Goal: Task Accomplishment & Management: Complete application form

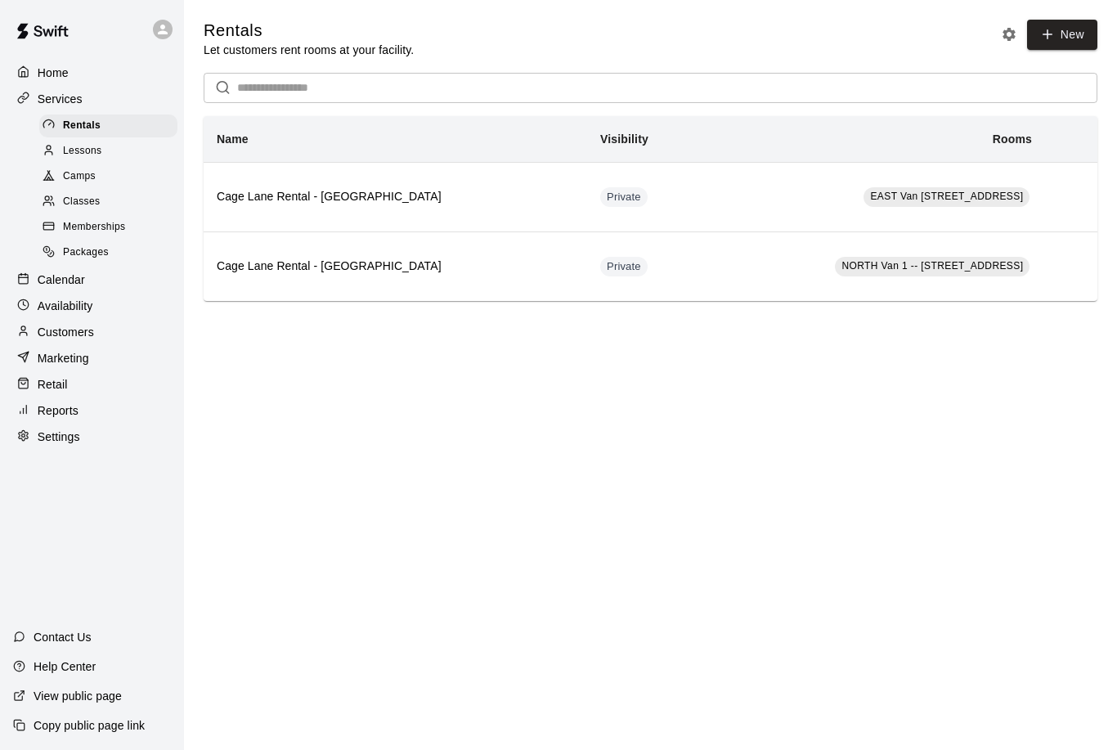
click at [119, 180] on div "Camps" at bounding box center [108, 176] width 138 height 23
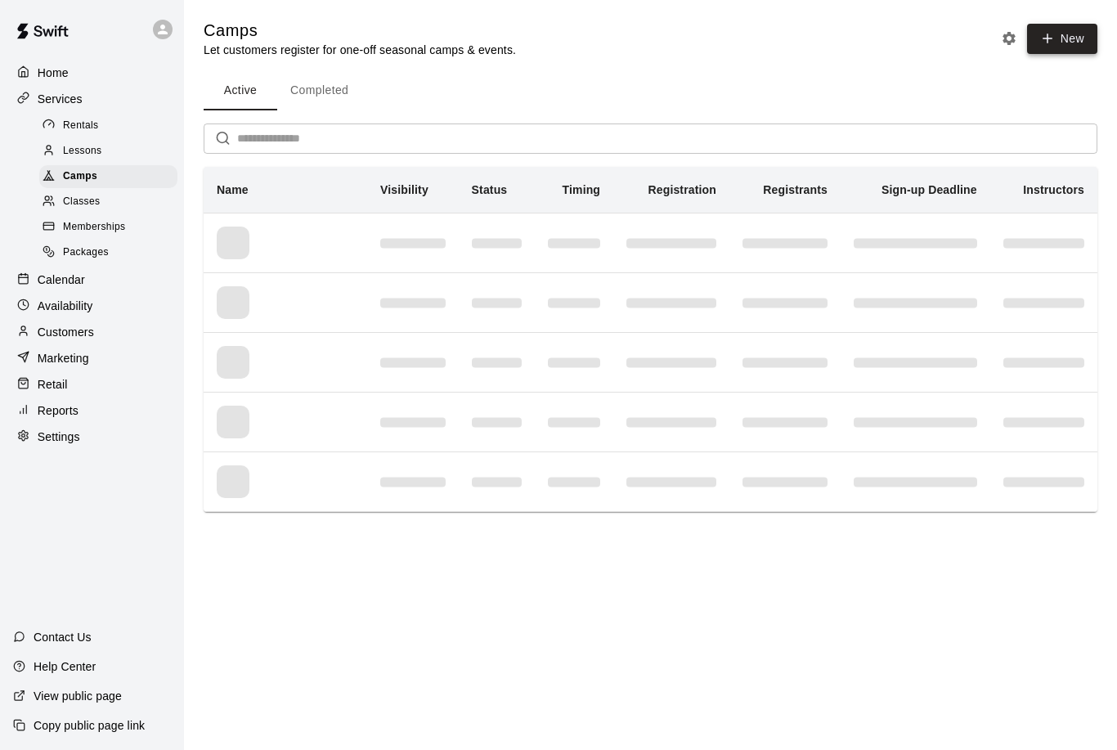
click at [1052, 40] on icon "button" at bounding box center [1047, 38] width 15 height 15
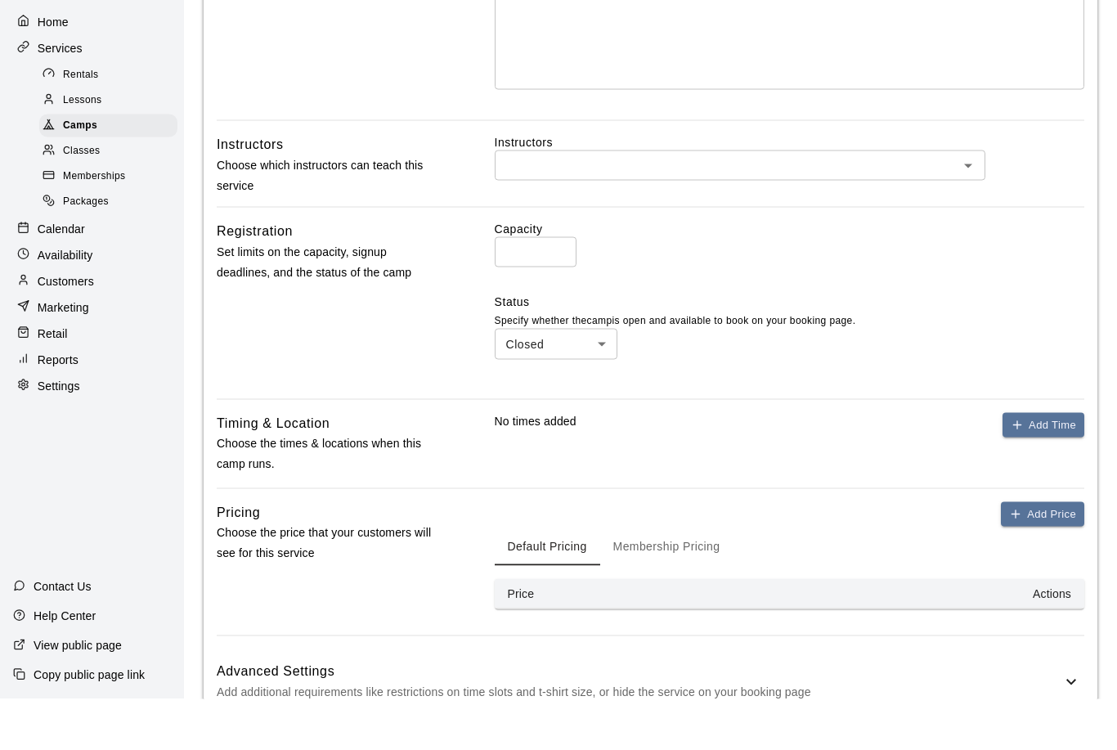
scroll to position [467, 0]
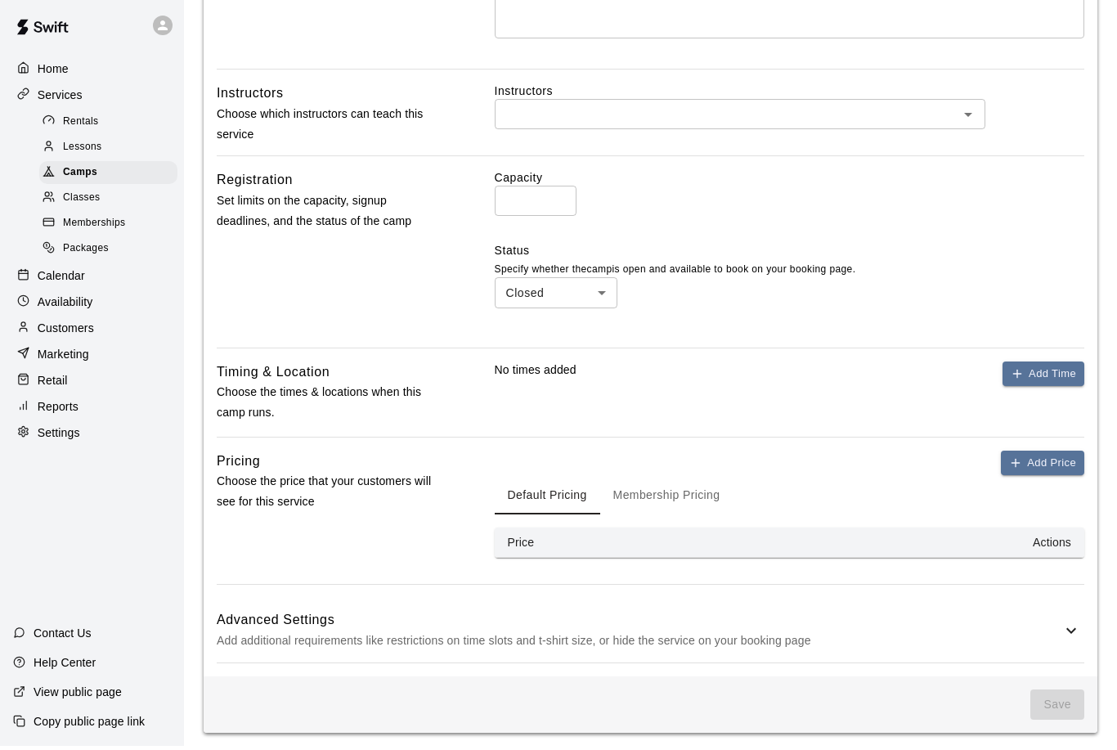
click at [545, 198] on input "*" at bounding box center [536, 205] width 82 height 30
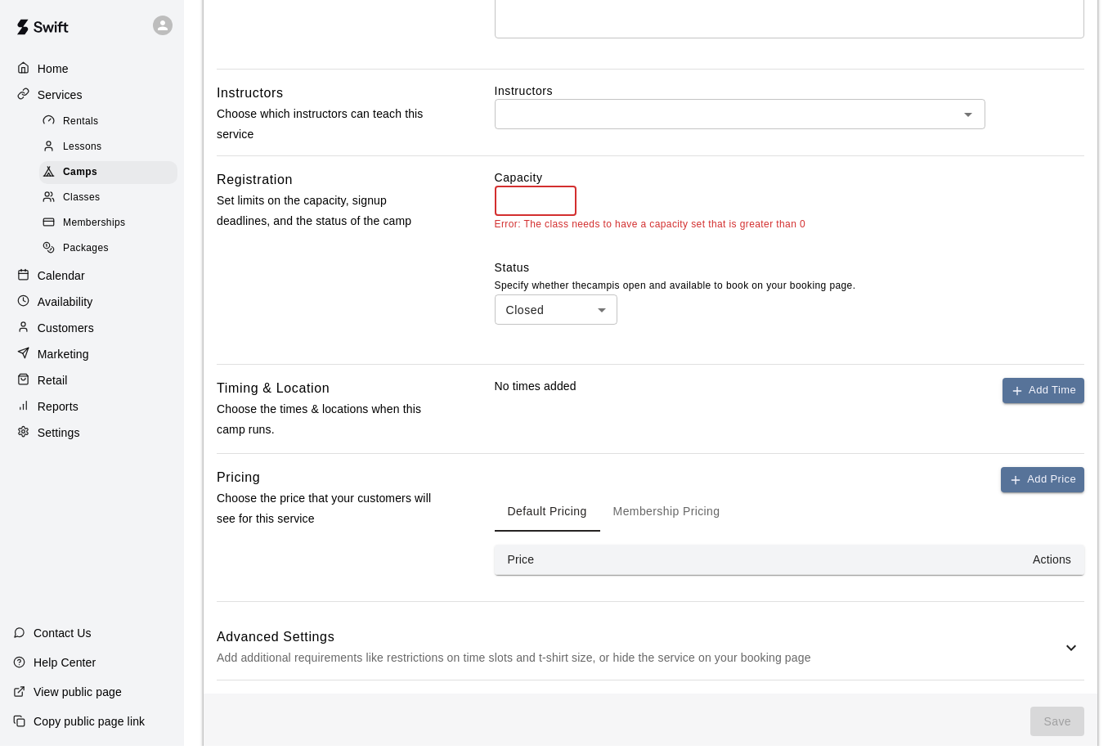
type input "*"
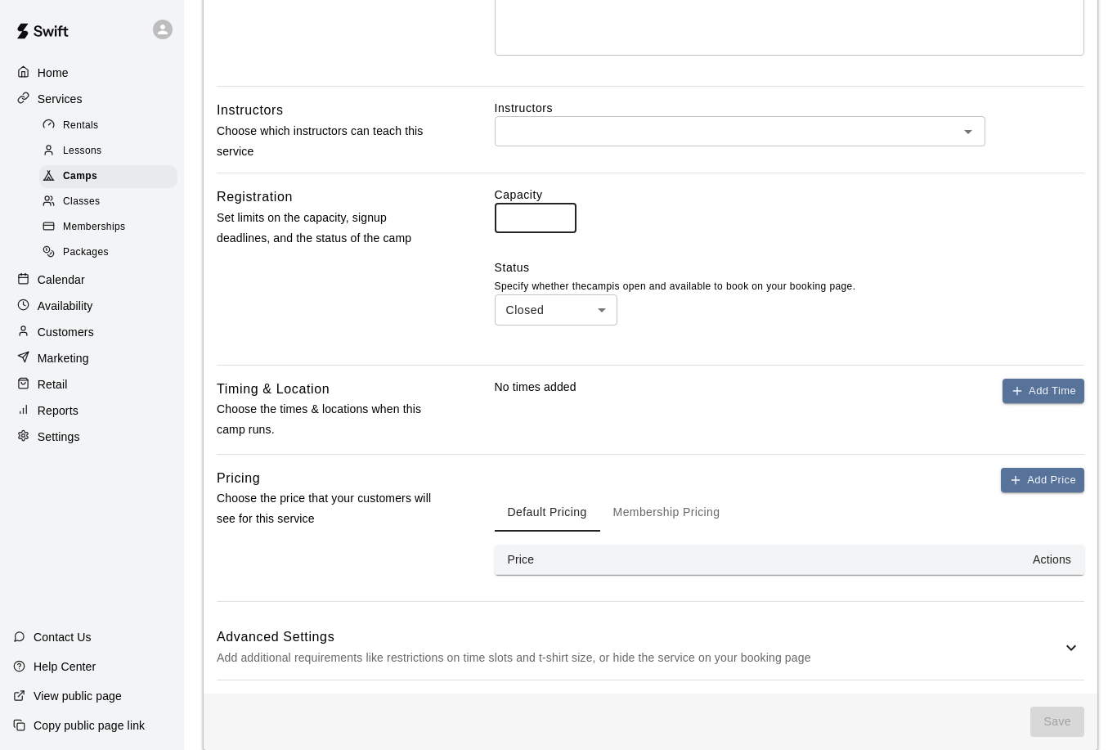
scroll to position [437, 0]
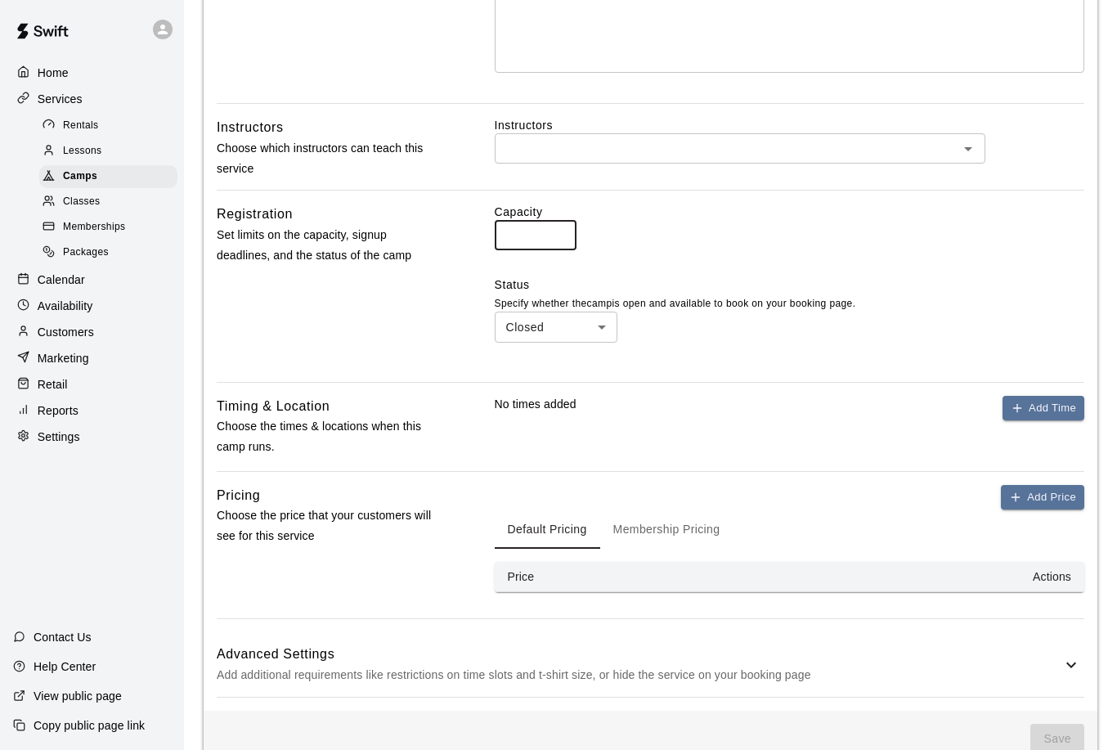
type input "*"
click at [720, 340] on div "Capacity * ​ Status Specify whether the camp is open and available to book on y…" at bounding box center [790, 286] width 590 height 164
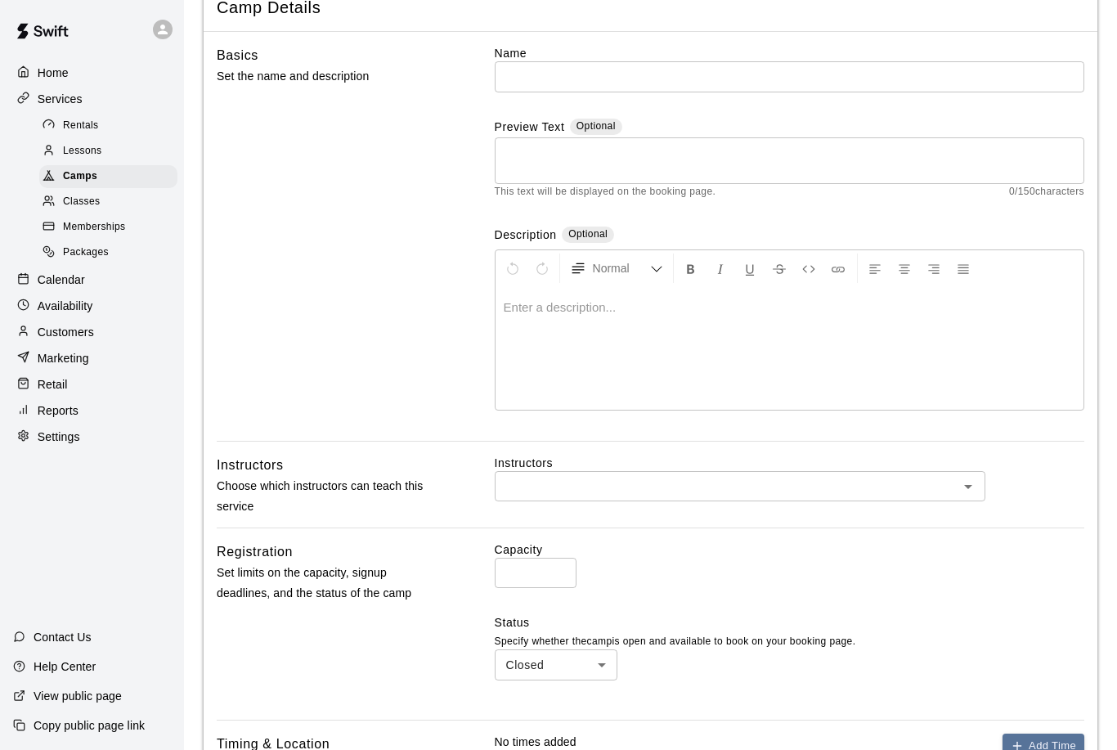
scroll to position [0, 0]
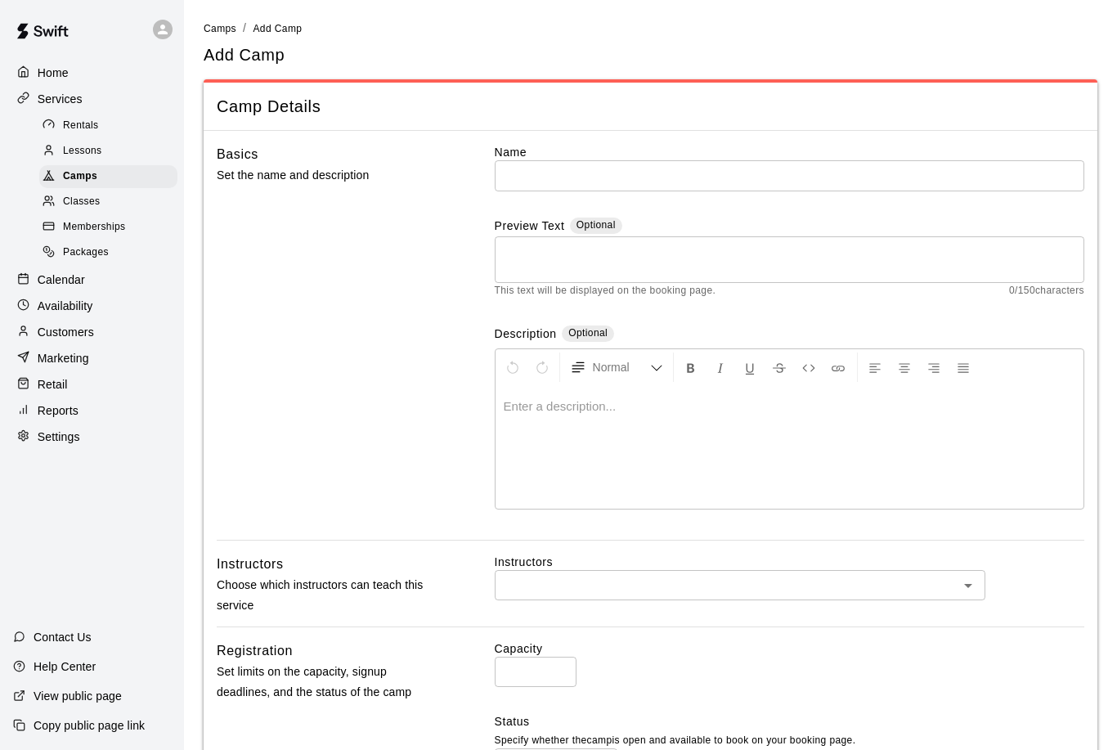
click at [565, 169] on input "text" at bounding box center [790, 175] width 590 height 30
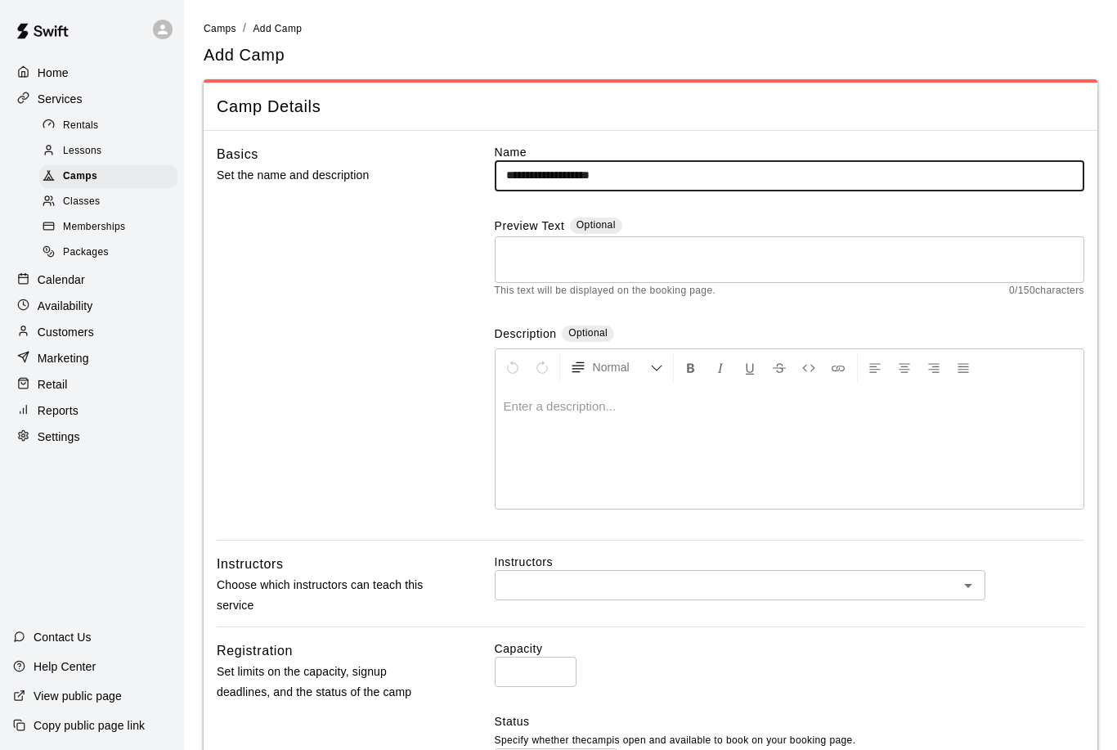
type input "**********"
